Goal: Information Seeking & Learning: Learn about a topic

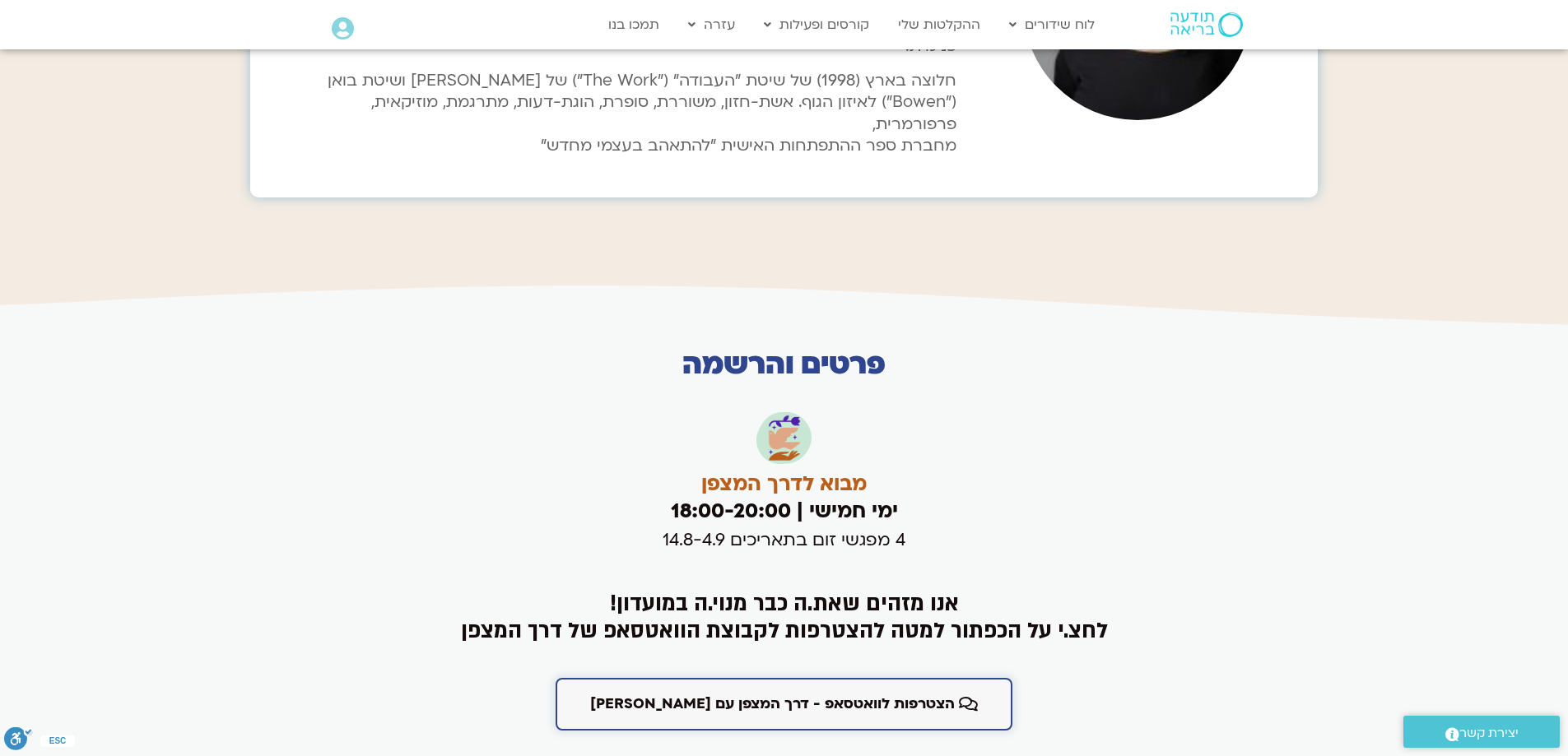
click at [803, 504] on span "הצטרפות לוואטסאפ - דרך המצפן עם [PERSON_NAME]" at bounding box center [772, 704] width 364 height 17
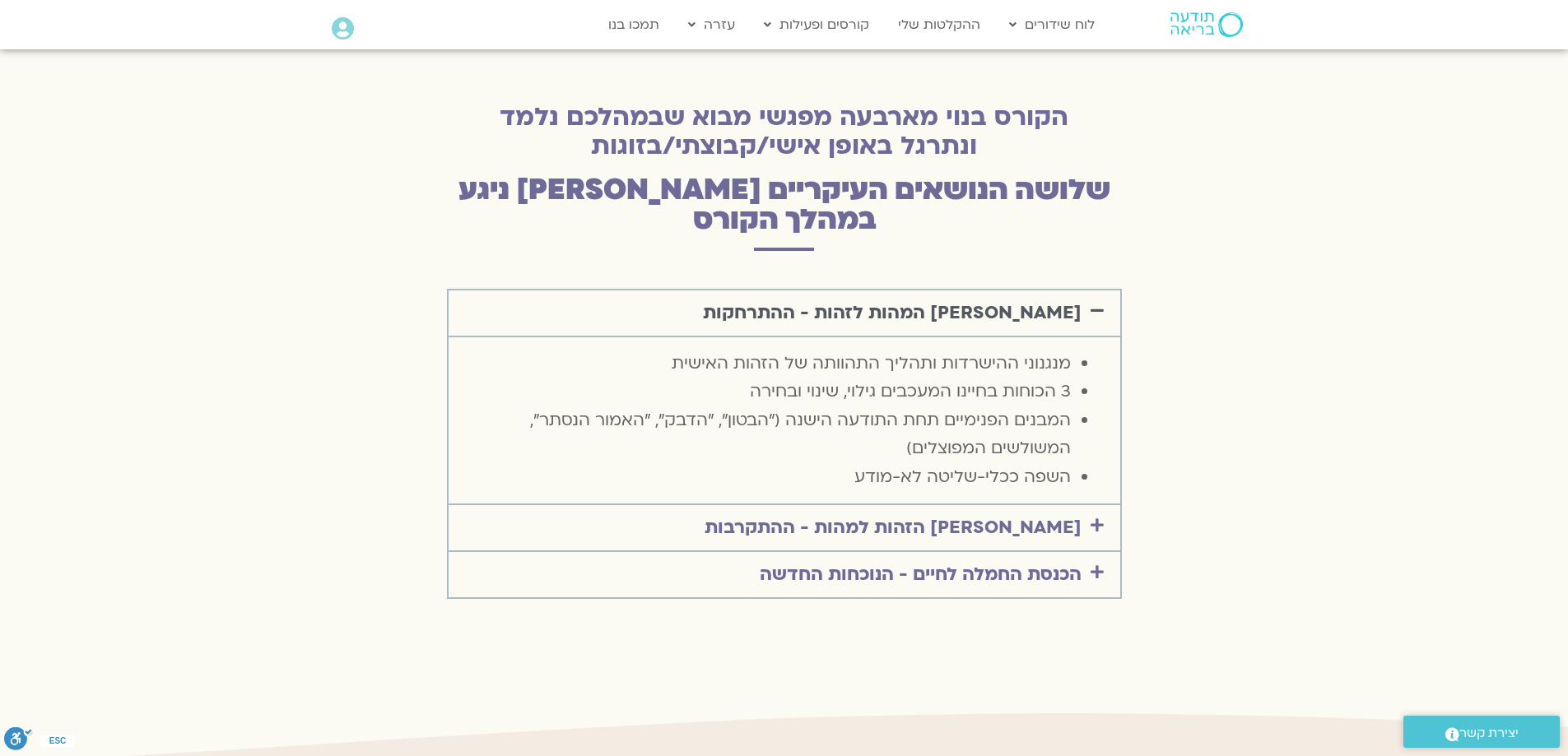
scroll to position [2221, 0]
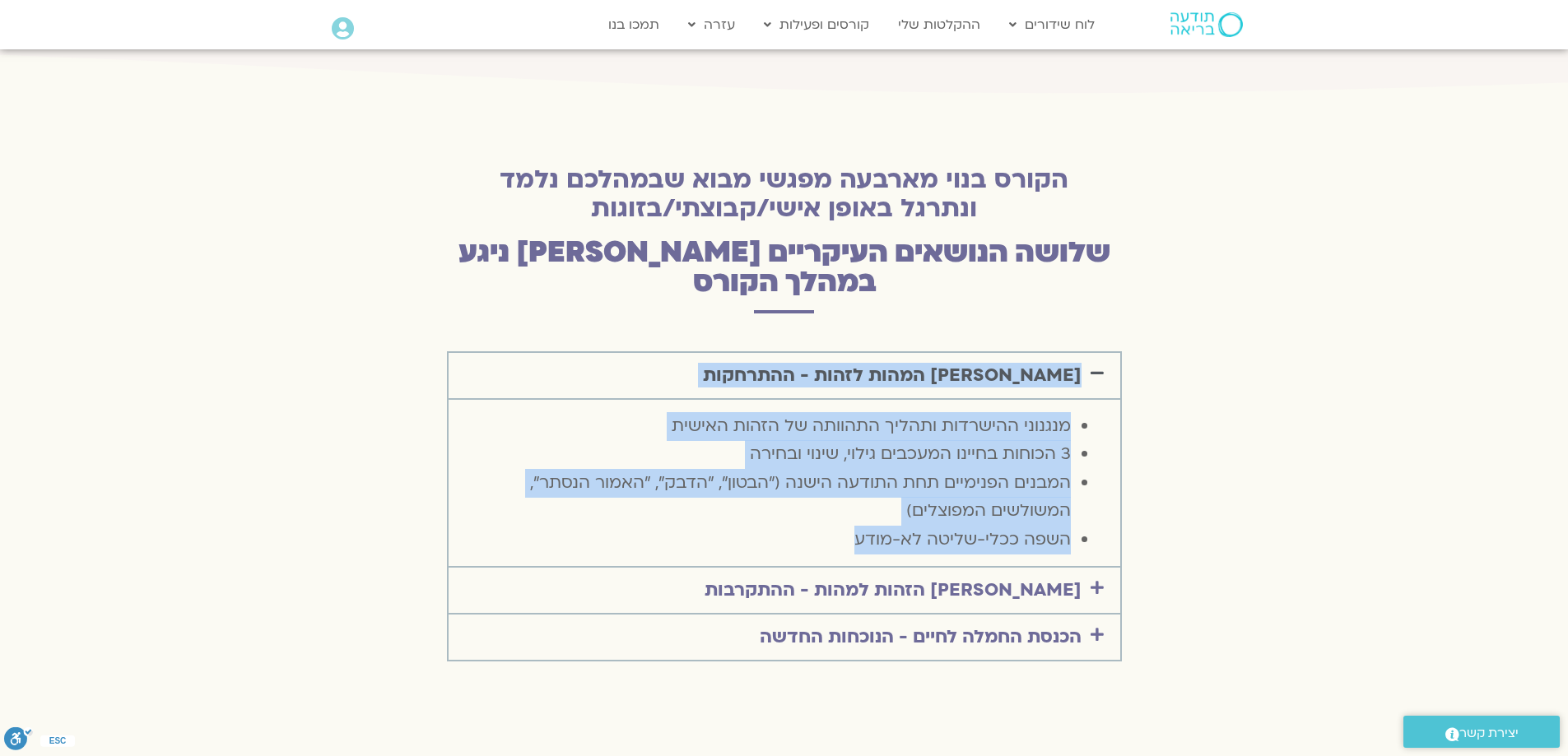
drag, startPoint x: 827, startPoint y: 479, endPoint x: 1099, endPoint y: 316, distance: 317.1
click at [1099, 351] on div "[PERSON_NAME] המהות לזהות - ההתרחקות מנגנוני ההישרדות ותהליך התהוותה של הזהות ה…" at bounding box center [784, 460] width 674 height 217
copy div "[PERSON_NAME] המהות לזהות - ההתרחקות מנגנוני ההישרדות ותהליך התהוותה של הזהות ה…"
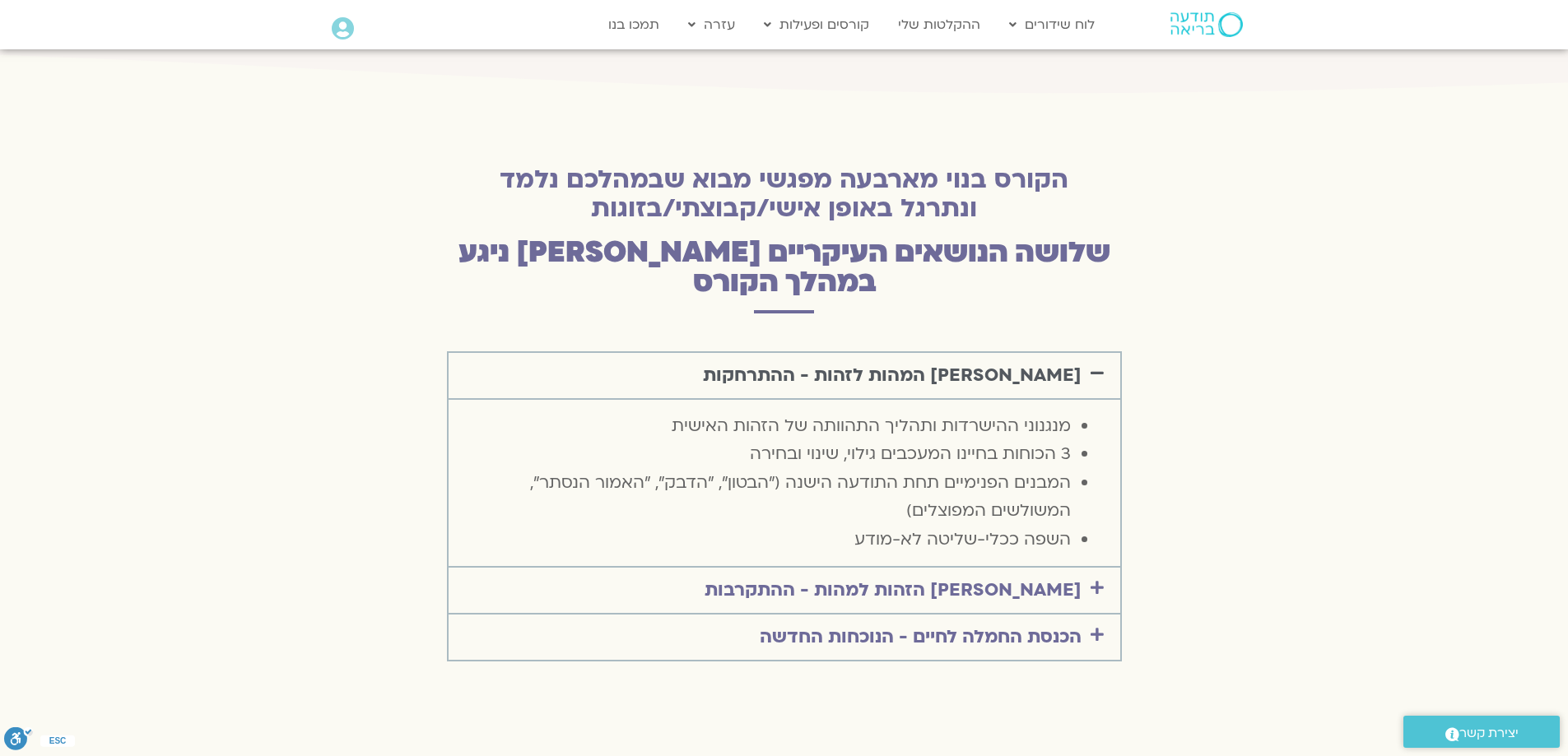
click at [1039, 577] on link "[PERSON_NAME] הזהות למהות - ההתקרבות" at bounding box center [893, 589] width 377 height 25
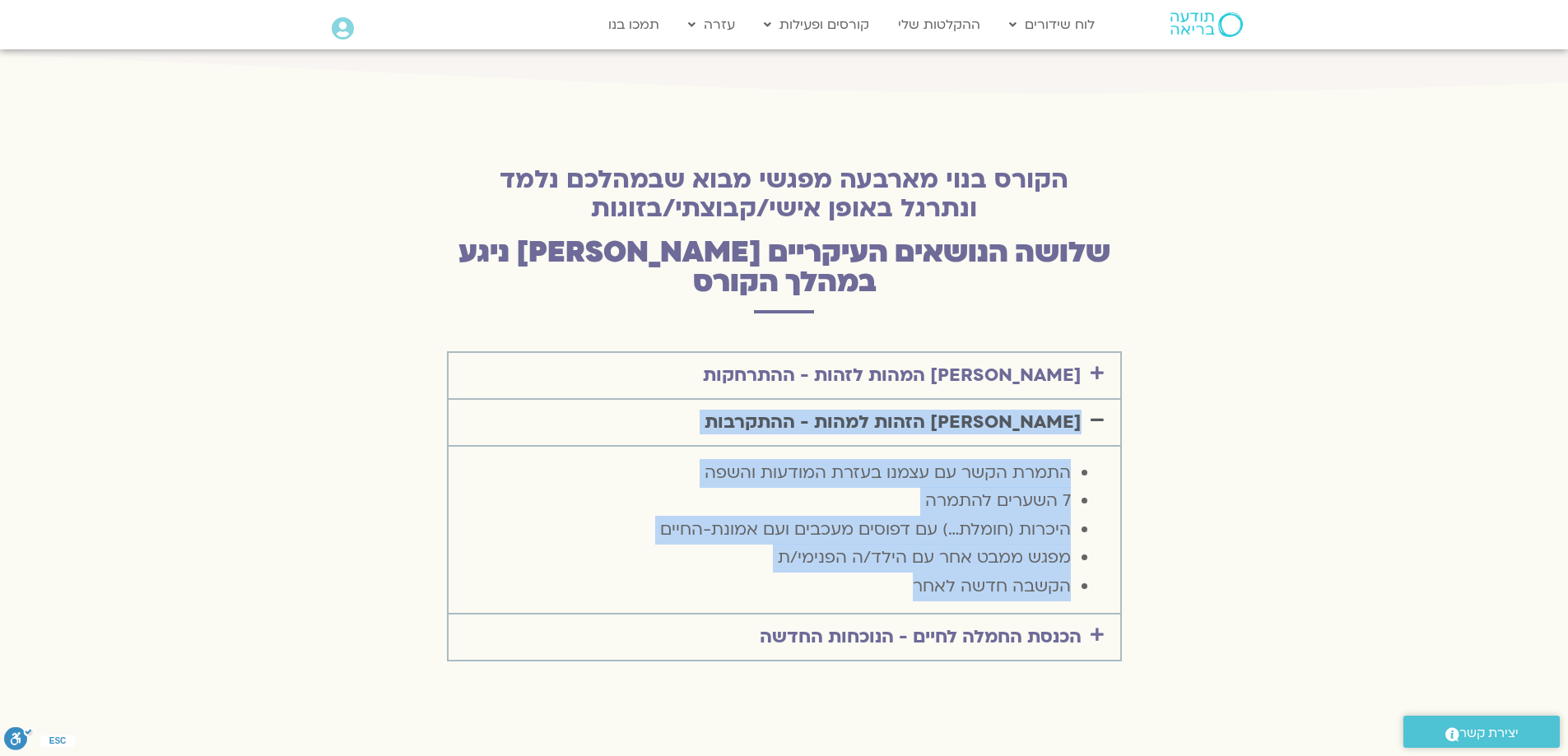
drag, startPoint x: 905, startPoint y: 520, endPoint x: 1089, endPoint y: 354, distance: 247.8
click at [1089, 400] on div "[PERSON_NAME] הזהות למהות - ההתקרבות התמרת הקשר עם עצמנו בעזרת המודעות והשפה 7 …" at bounding box center [784, 507] width 674 height 215
copy div "[PERSON_NAME] הזהות למהות - ההתקרבות התמרת הקשר עם עצמנו בעזרת המודעות והשפה 7 …"
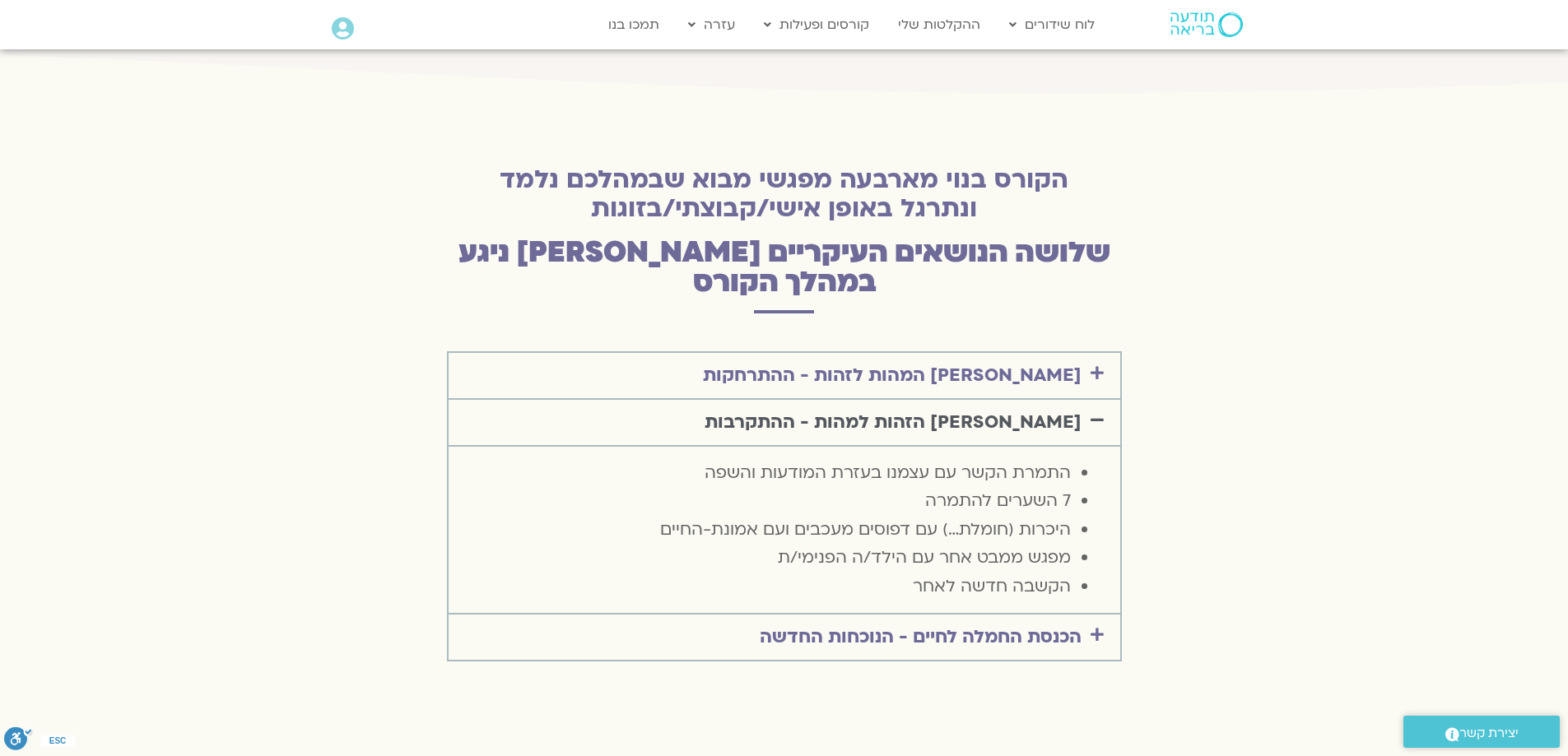
click at [1059, 625] on link "הכנסת החמלה לחיים - הנוכחות החדשה" at bounding box center [920, 637] width 322 height 25
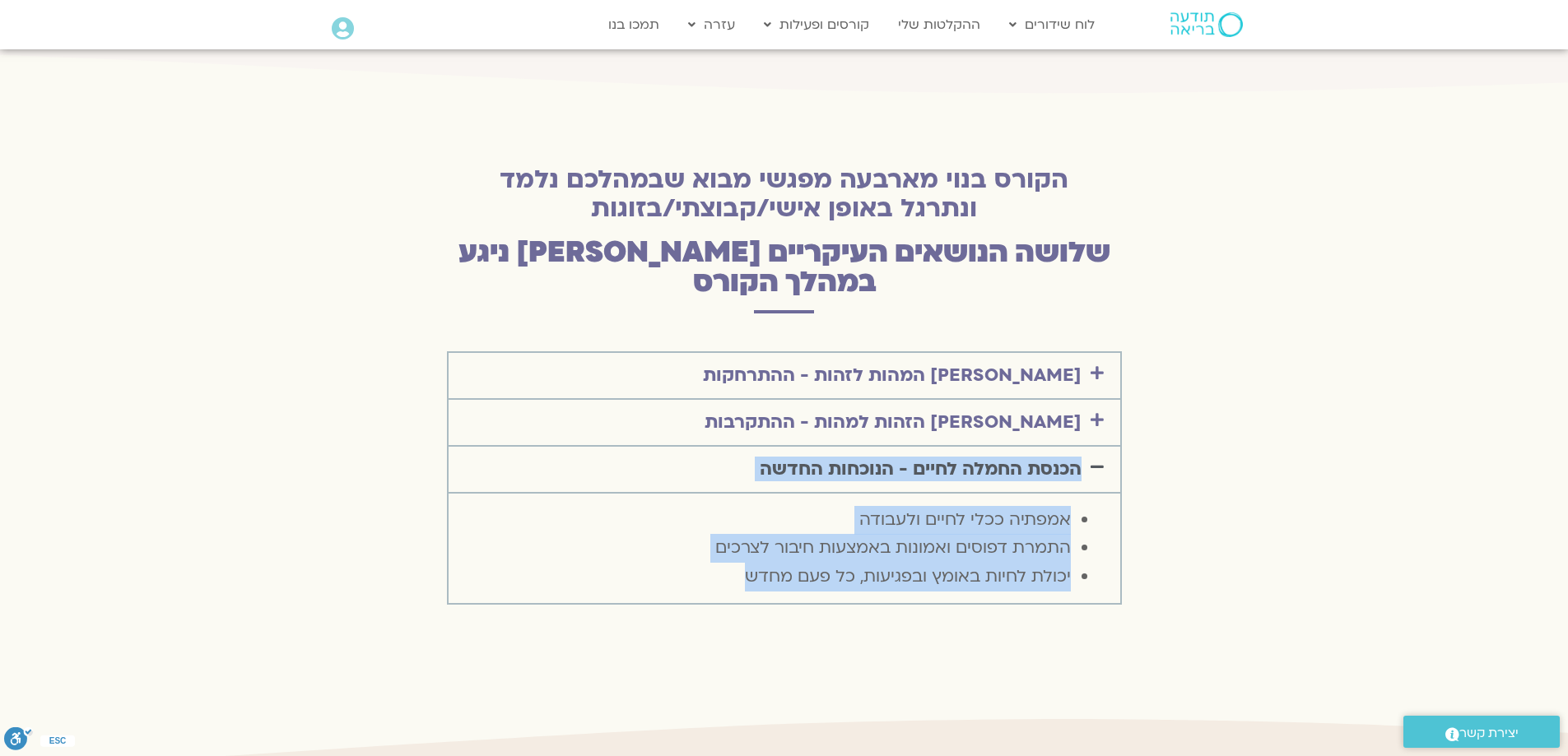
drag, startPoint x: 721, startPoint y: 511, endPoint x: 1100, endPoint y: 398, distance: 395.5
click at [1100, 447] on div "הכנסת החמלה לחיים - הנוכחות החדשה אמפתיה ככלי לחיים ולעבודה התמרת דפוסים ואמונו…" at bounding box center [784, 526] width 674 height 159
copy div "הכנסת החמלה לחיים - הנוכחות החדשה אמפתיה ככלי לחיים ולעבודה התמרת דפוסים ואמונו…"
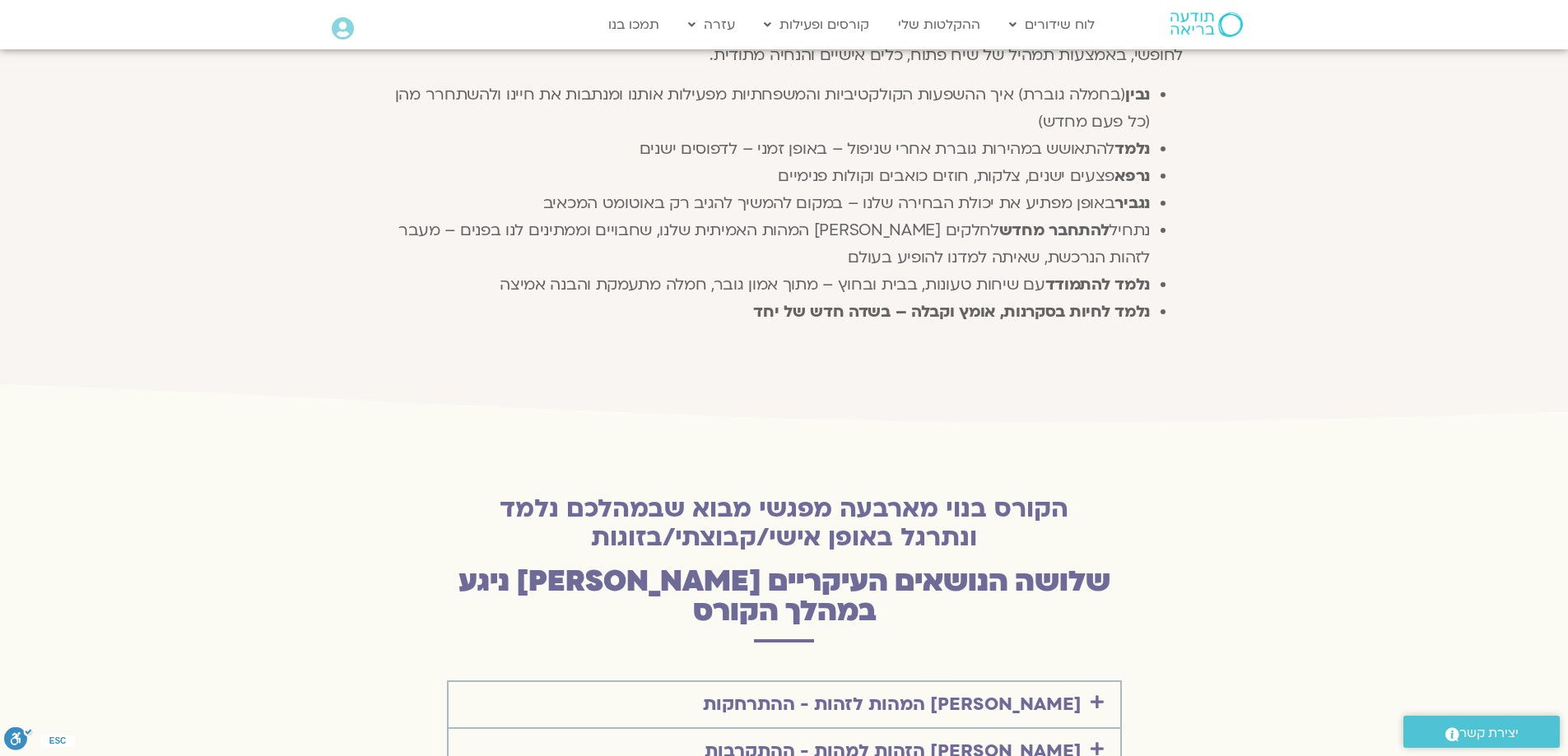
scroll to position [1480, 0]
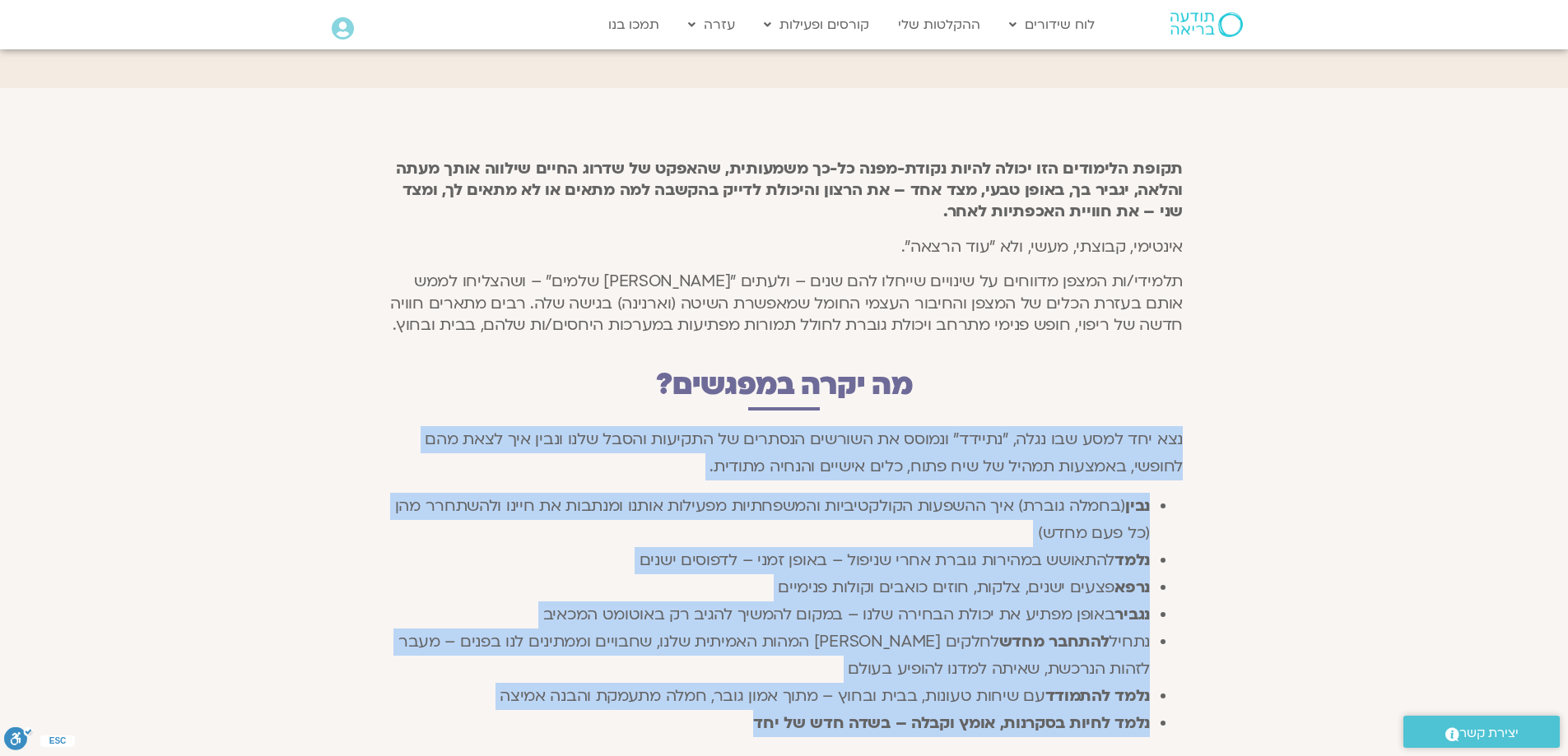
drag, startPoint x: 1181, startPoint y: 403, endPoint x: 729, endPoint y: 688, distance: 534.3
click at [729, 688] on div "נצא יחד למסע שבו נגלה, "נתיידד" ונמוסס את השורשים הנסתרים של התקיעות והסבל שלנו…" at bounding box center [784, 581] width 798 height 310
copy div "lor ips dolo sit amet, "consec" adipis el seddoei tempori ut laboree dolor magn…"
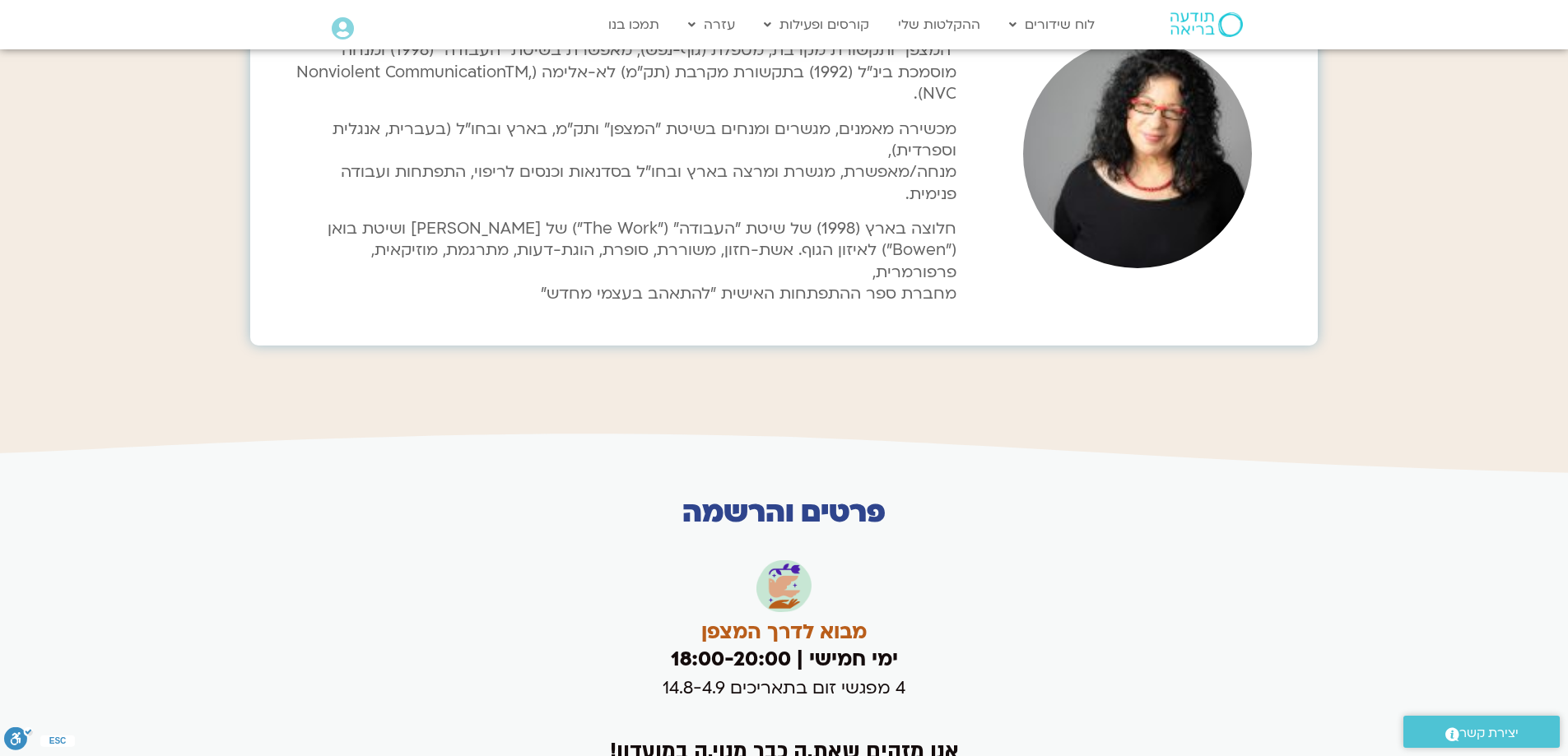
scroll to position [3619, 0]
